Goal: Transaction & Acquisition: Purchase product/service

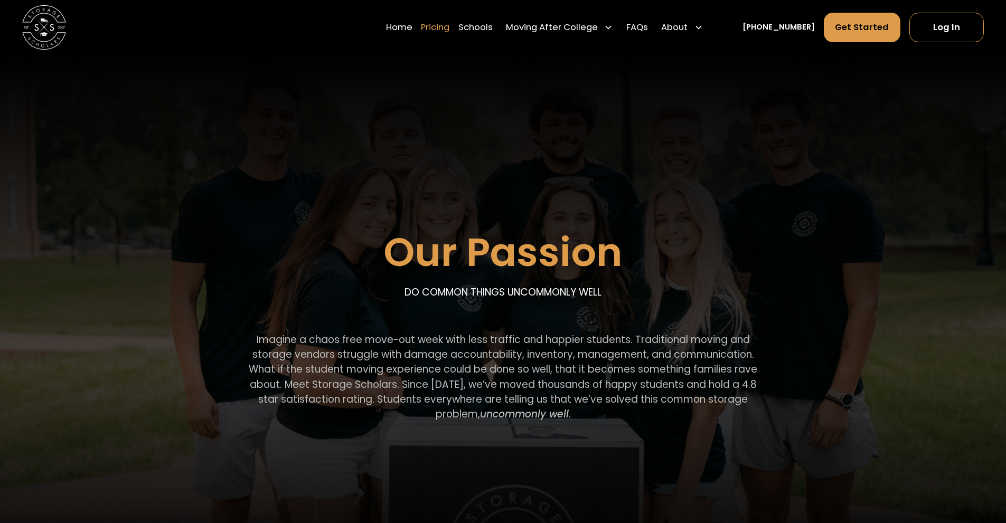
click at [449, 30] on link "Pricing" at bounding box center [435, 27] width 29 height 31
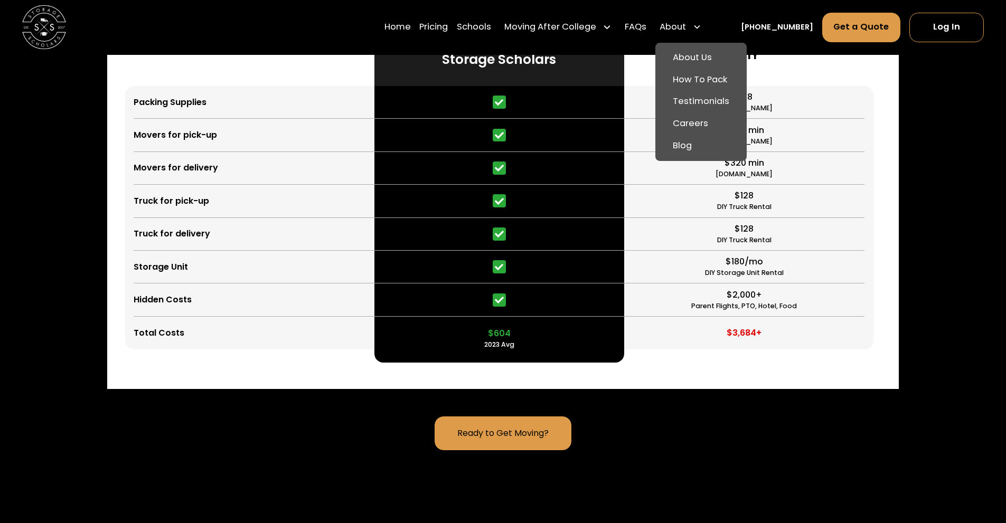
click at [686, 27] on div "About" at bounding box center [673, 27] width 26 height 13
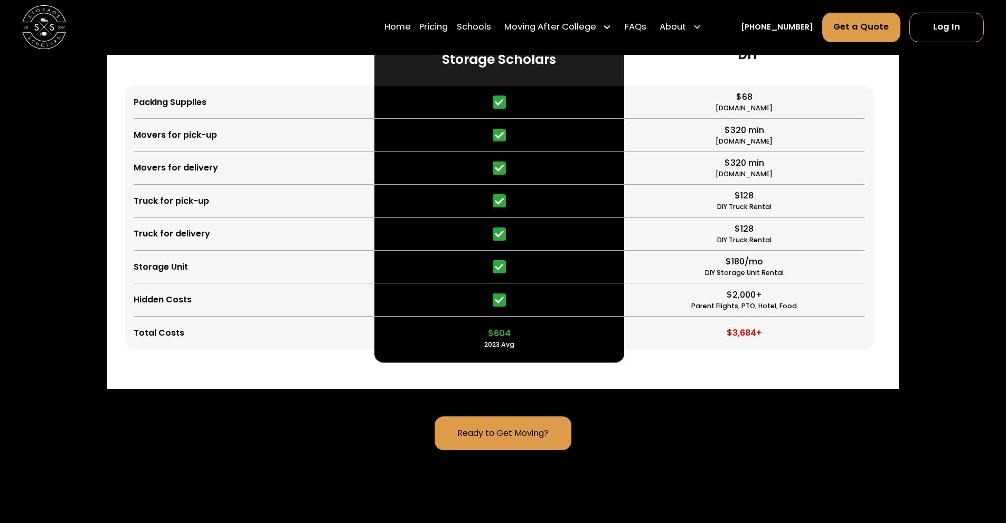
click at [686, 27] on div "About" at bounding box center [673, 27] width 26 height 13
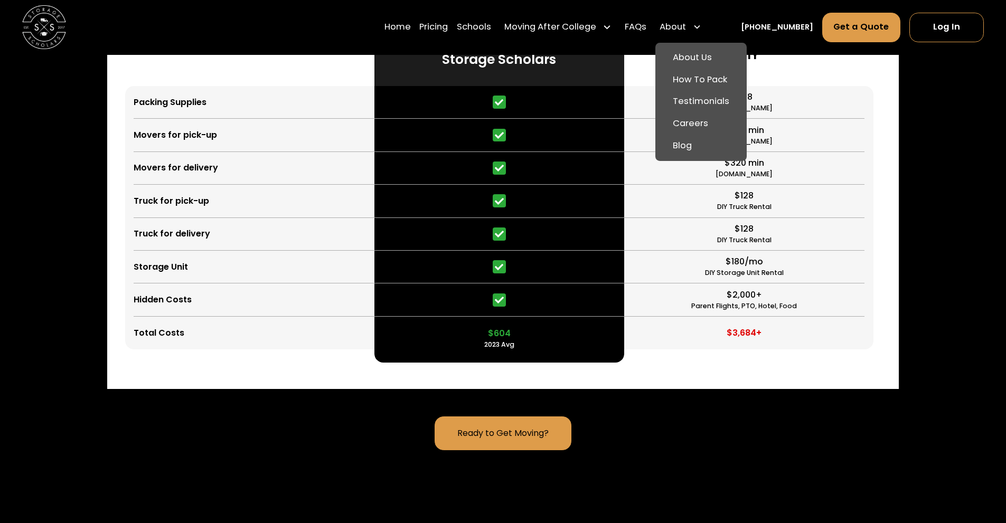
click at [686, 27] on div "About" at bounding box center [673, 27] width 26 height 13
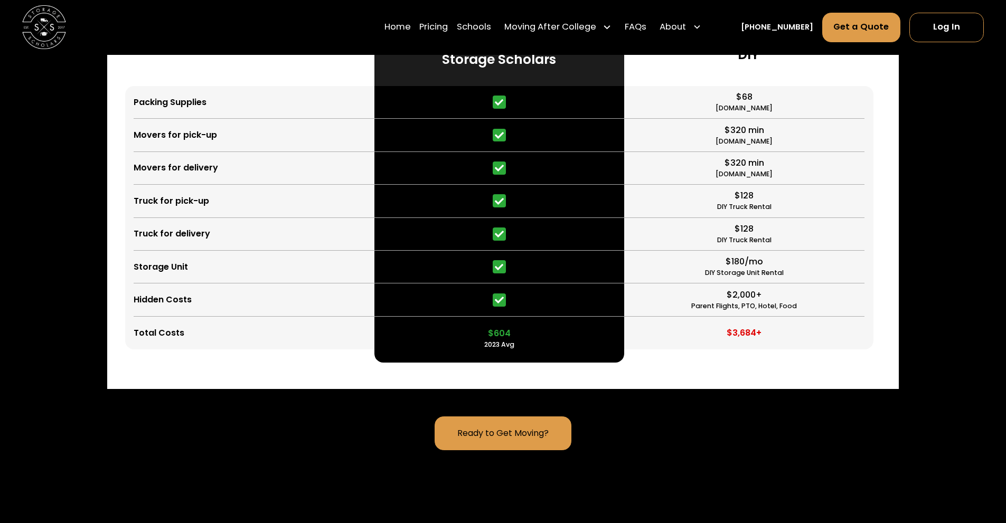
click at [955, 11] on div "Home Pricing Schools Moving After College Commercial Moving Post Grad Moving Ge…" at bounding box center [503, 27] width 962 height 55
click at [953, 21] on link "Log In" at bounding box center [946, 28] width 74 height 30
